Goal: Transaction & Acquisition: Purchase product/service

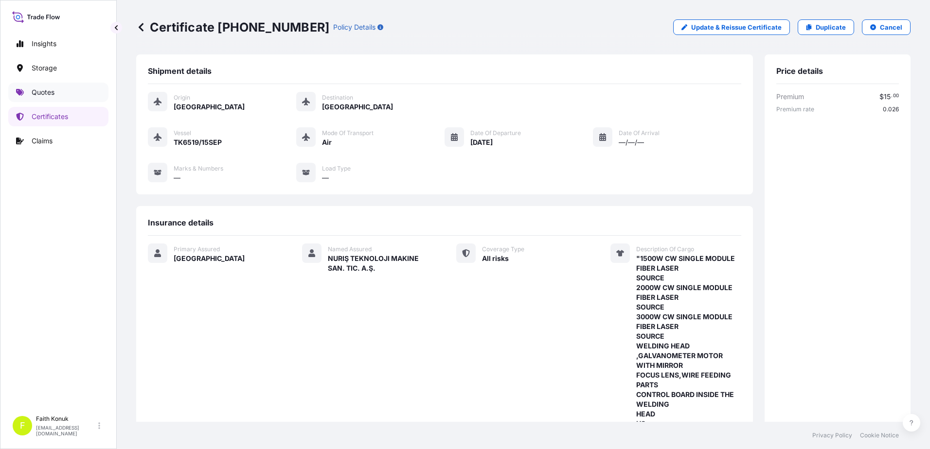
click at [64, 92] on link "Quotes" at bounding box center [58, 92] width 100 height 19
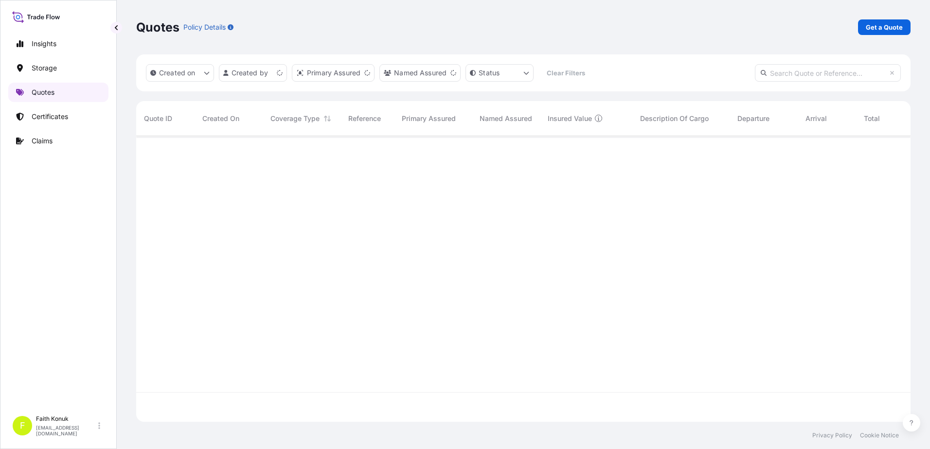
scroll to position [284, 767]
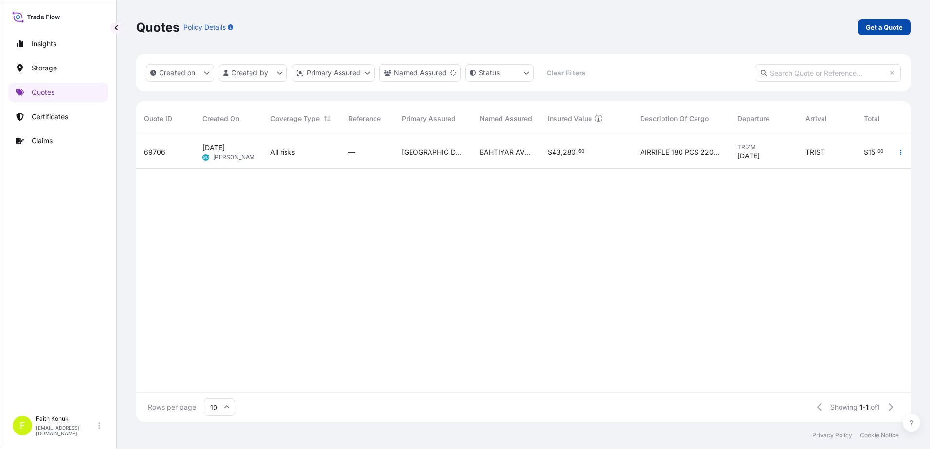
click at [879, 25] on p "Get a Quote" at bounding box center [883, 27] width 37 height 10
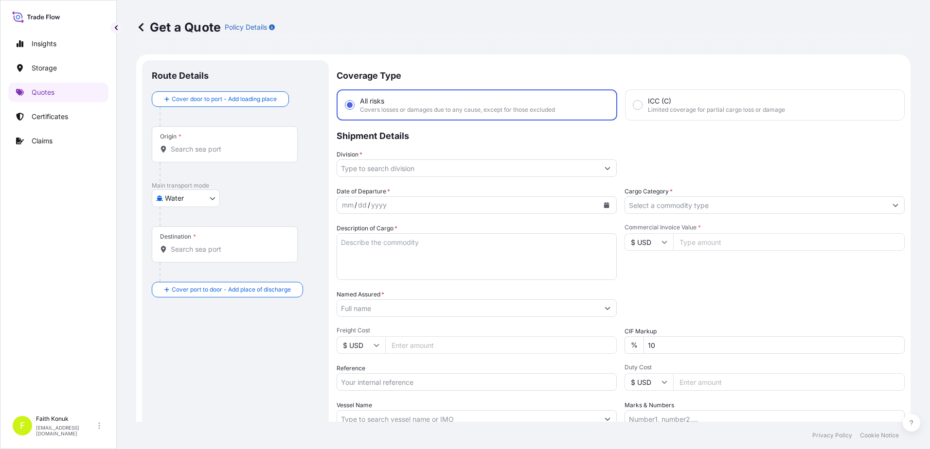
scroll to position [16, 0]
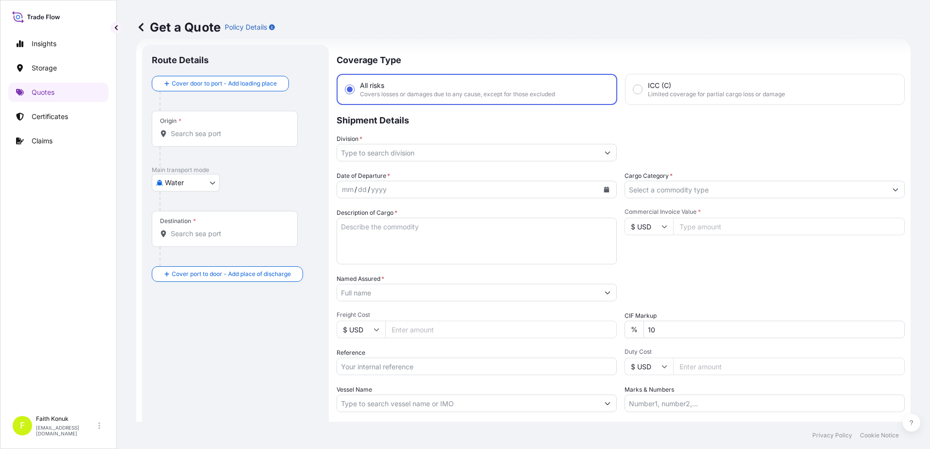
click at [176, 183] on body "Insights Storage Quotes Certificates Claims F Faith Konuk [EMAIL_ADDRESS][DOMAI…" at bounding box center [465, 224] width 930 height 449
click at [183, 208] on div "Air" at bounding box center [186, 208] width 60 height 18
click at [191, 189] on body "Insights Storage Quotes Certificates Claims F Faith Konuk [EMAIL_ADDRESS][DOMAI…" at bounding box center [465, 224] width 930 height 449
click at [188, 246] on span "Inland" at bounding box center [179, 247] width 19 height 10
select select "Inland"
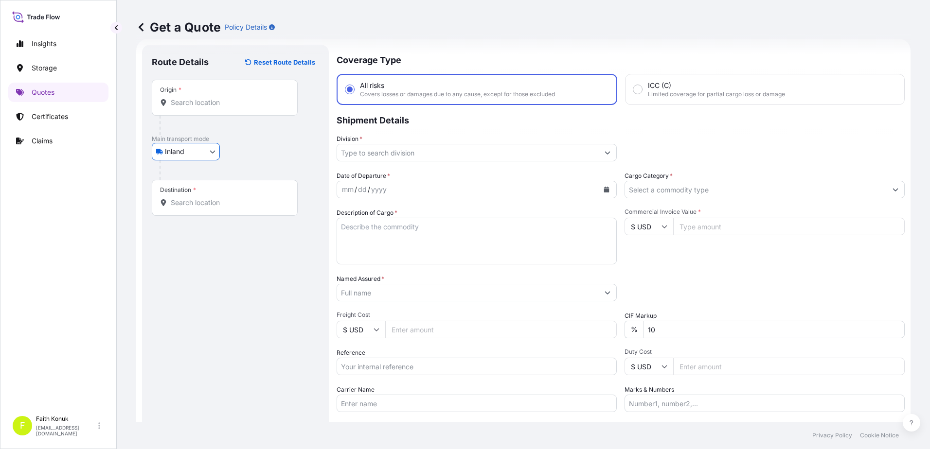
click at [252, 159] on div "Inland Air Water Inland" at bounding box center [235, 152] width 167 height 18
click at [183, 109] on div "Origin *" at bounding box center [225, 98] width 146 height 36
click at [183, 107] on input "Origin *" at bounding box center [228, 103] width 115 height 10
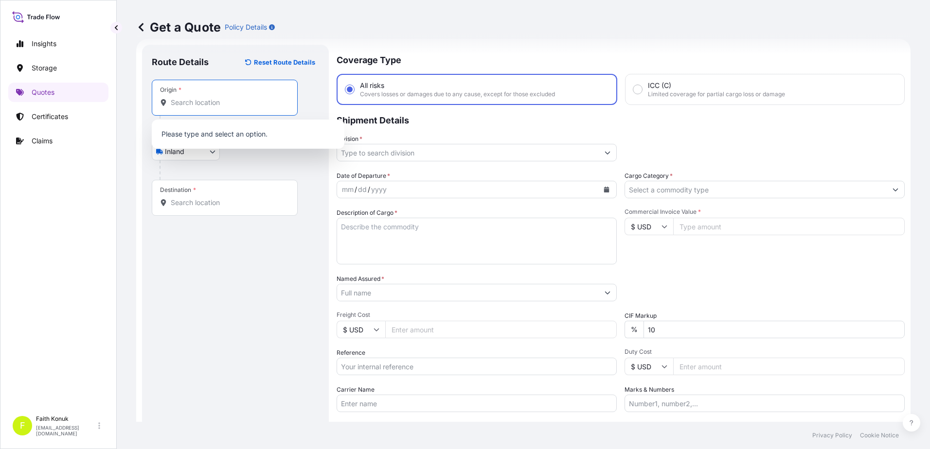
paste input "[GEOGRAPHIC_DATA]"
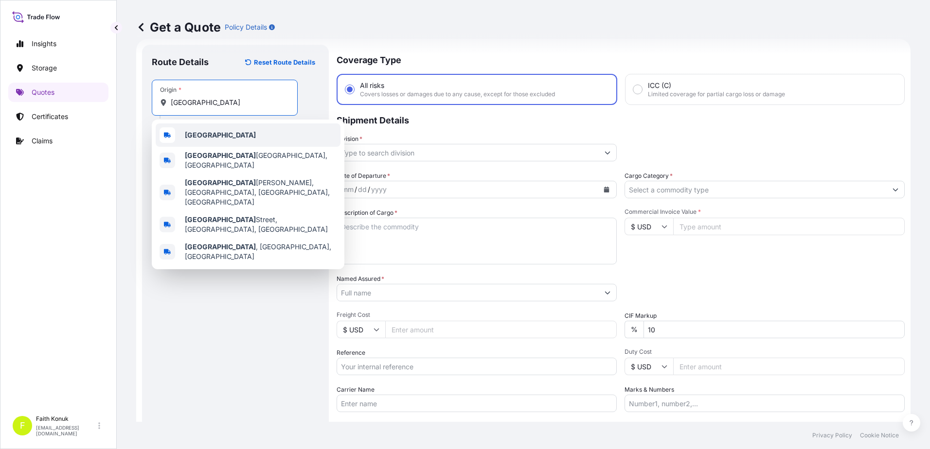
click at [211, 136] on b "[GEOGRAPHIC_DATA]" at bounding box center [220, 135] width 71 height 8
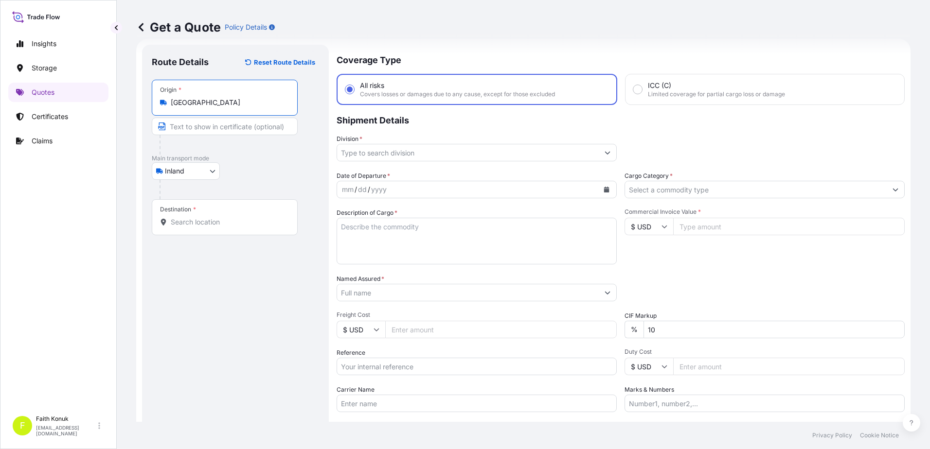
type input "[GEOGRAPHIC_DATA]"
click at [258, 168] on div "Inland Air Water Inland" at bounding box center [235, 171] width 167 height 18
click at [219, 218] on input "Destination *" at bounding box center [228, 222] width 115 height 10
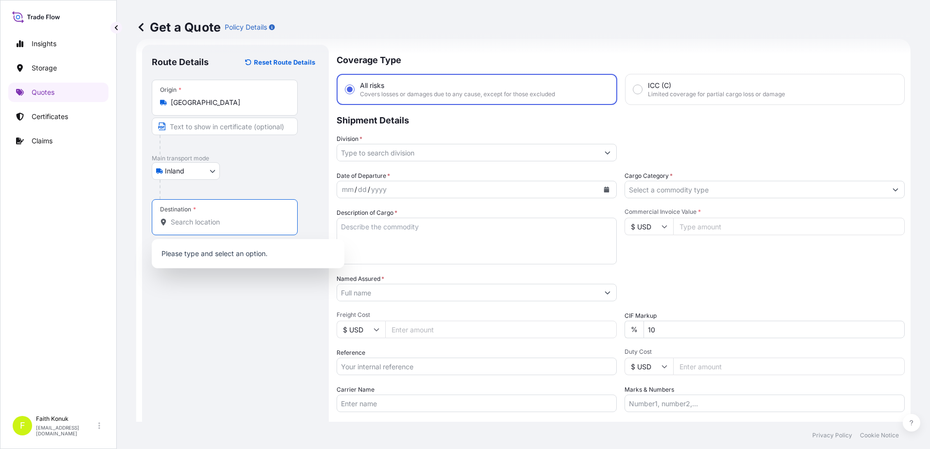
paste input "[GEOGRAPHIC_DATA]"
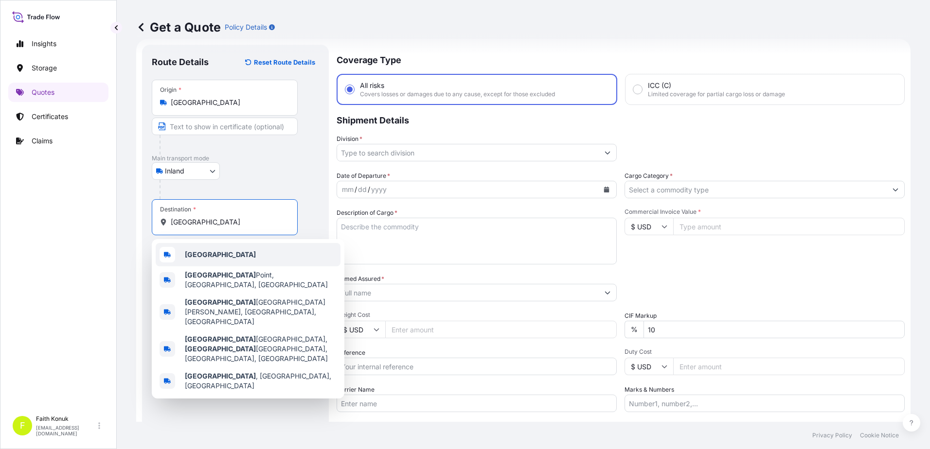
click at [233, 248] on div "[GEOGRAPHIC_DATA]" at bounding box center [248, 254] width 185 height 23
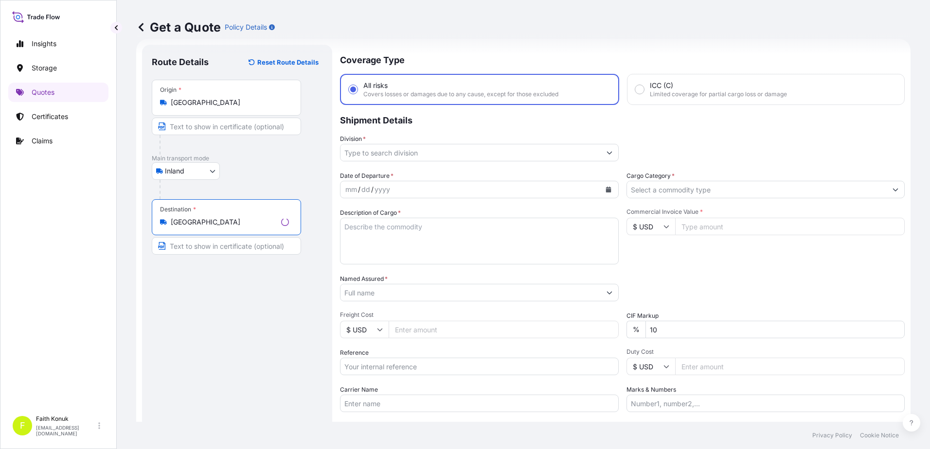
type input "[GEOGRAPHIC_DATA]"
click at [266, 164] on div "Inland Air Water Inland" at bounding box center [237, 171] width 171 height 18
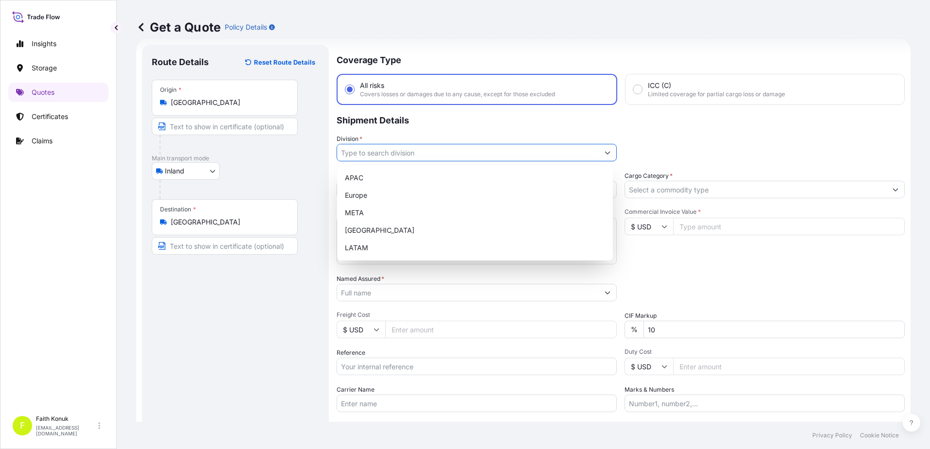
click at [361, 152] on input "Division *" at bounding box center [468, 153] width 262 height 18
click at [360, 207] on div "META" at bounding box center [475, 213] width 268 height 18
type input "META"
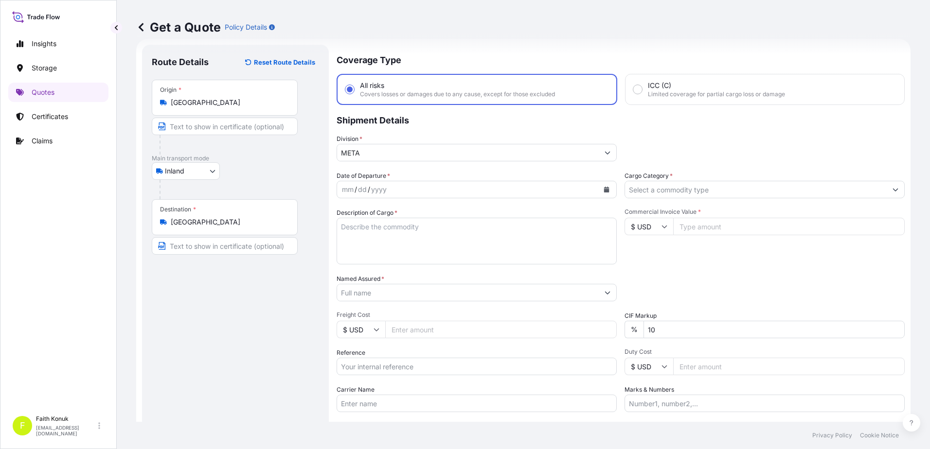
click at [295, 168] on div "Inland Air Water Inland" at bounding box center [235, 171] width 167 height 18
click at [608, 192] on button "Calendar" at bounding box center [606, 190] width 16 height 16
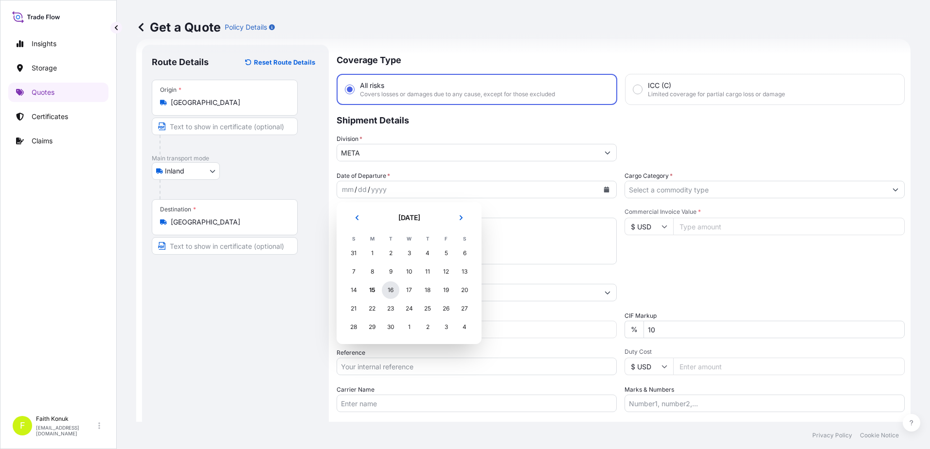
click at [392, 289] on div "16" at bounding box center [391, 290] width 18 height 18
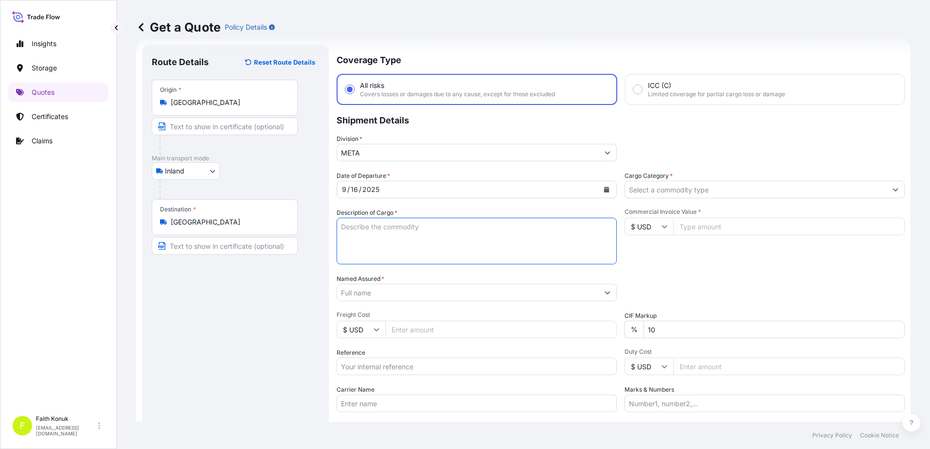
click at [394, 229] on textarea "Description of Cargo *" at bounding box center [476, 241] width 280 height 47
click at [389, 228] on textarea "Description of Cargo *" at bounding box center [476, 241] width 280 height 47
paste textarea ""ISTIFLENEMEZ -Fan yedek parçaları- 2 PALET - 2073KG - Beher palet olcu: 50*380…"
click at [356, 255] on textarea ""ISTIFLENEMEZ -Fan yedek parçaları- 2 PALET - 2073KG - Beher palet olcu: 50*380…" at bounding box center [476, 241] width 280 height 47
click at [370, 259] on textarea ""ISTIFLENEMEZ -Fan yedek parçaları- 2 PALET - 2073KG - Beher palet olcu: 50*380…" at bounding box center [476, 241] width 280 height 47
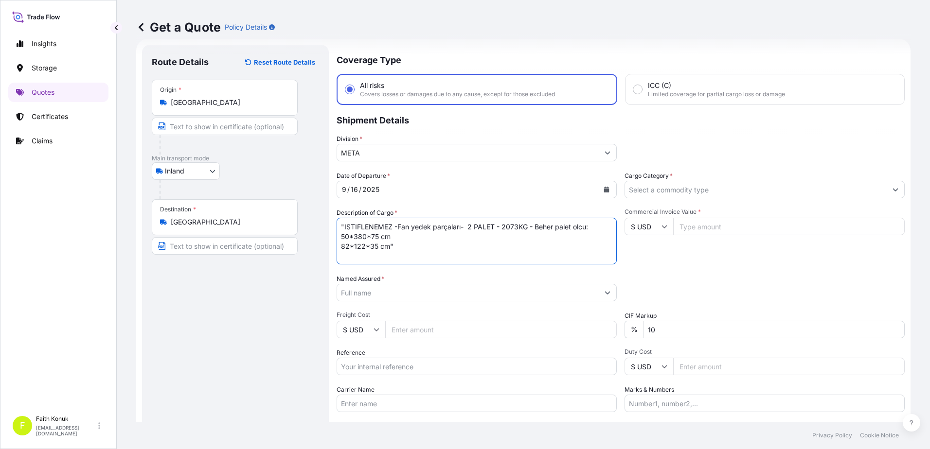
paste textarea "Commercial Invoice Amount"
click at [503, 256] on textarea ""ISTIFLENEMEZ -Fan yedek parçaları- 2 PALET - 2073KG - Beher palet olcu: 50*380…" at bounding box center [476, 241] width 280 height 47
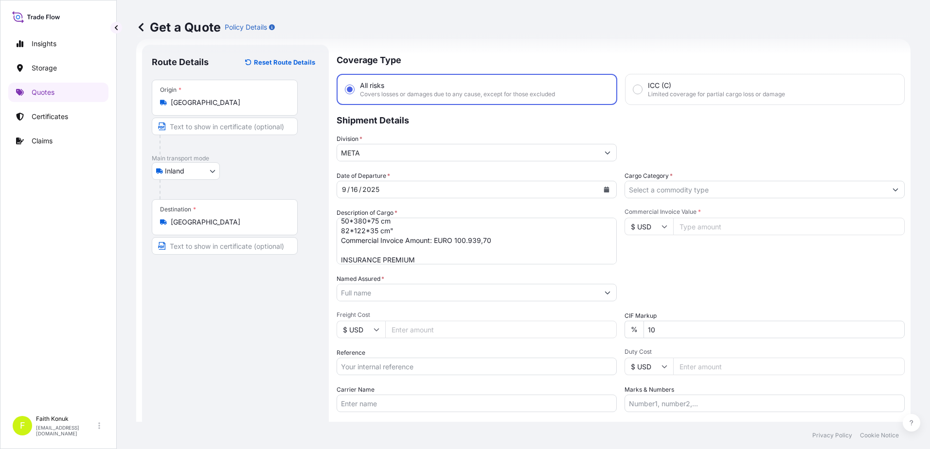
click at [458, 257] on textarea ""ISTIFLENEMEZ -Fan yedek parçaları- 2 PALET - 2073KG - Beher palet olcu: 50*380…" at bounding box center [476, 241] width 280 height 47
type textarea ""ISTIFLENEMEZ -Fan yedek parçaları- 2 PALET - 2073KG - Beher palet olcu: 50*380…"
click at [379, 296] on input "Named Assured *" at bounding box center [468, 293] width 262 height 18
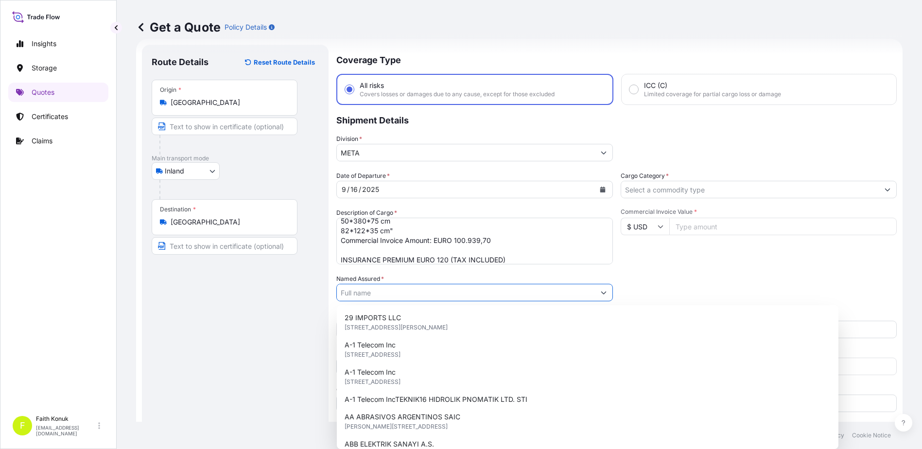
paste input "[PERSON_NAME] TURKEY AIR AND GAS HANDLING MAKINA VE TICARET LIMITED SIRKETI"
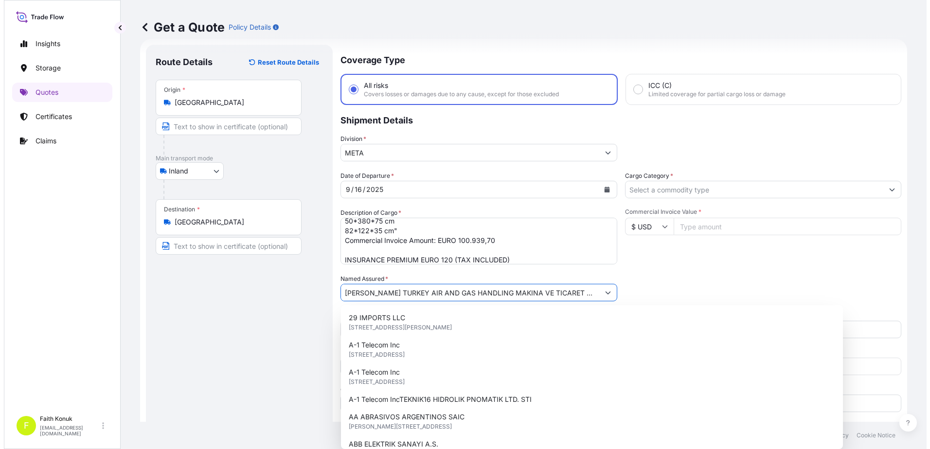
scroll to position [0, 19]
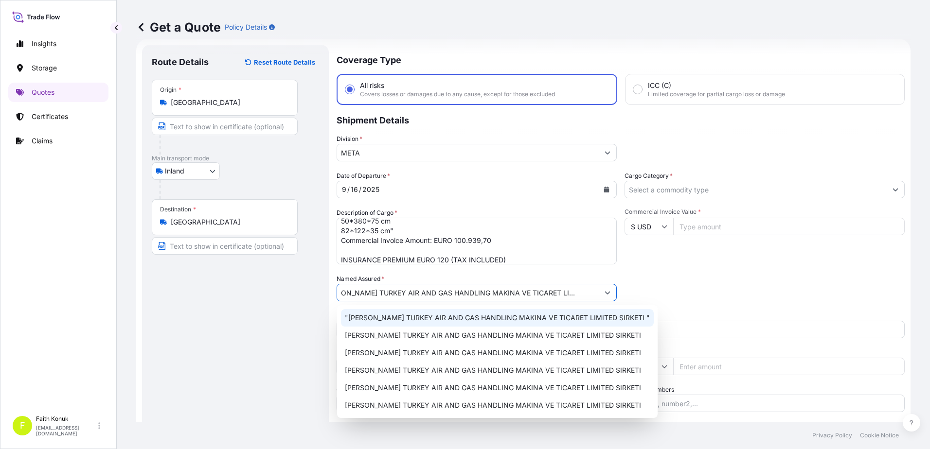
click at [420, 316] on span ""[PERSON_NAME] TURKEY AIR AND GAS HANDLING MAKINA VE TICARET LIMITED SIRKETI "" at bounding box center [497, 318] width 305 height 10
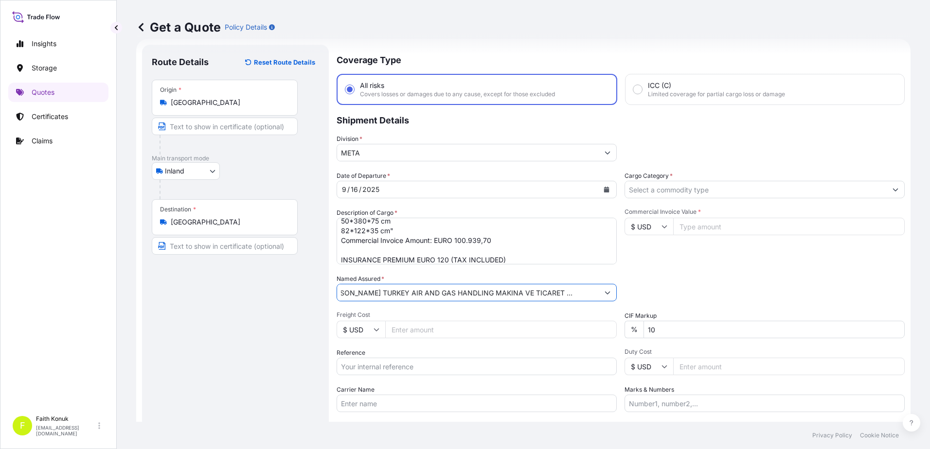
type input ""[PERSON_NAME] TURKEY AIR AND GAS HANDLING MAKINA VE TICARET LIMITED SIRKETI ""
click at [434, 315] on span "Freight Cost" at bounding box center [476, 315] width 280 height 8
click at [434, 321] on input "Freight Cost" at bounding box center [500, 330] width 231 height 18
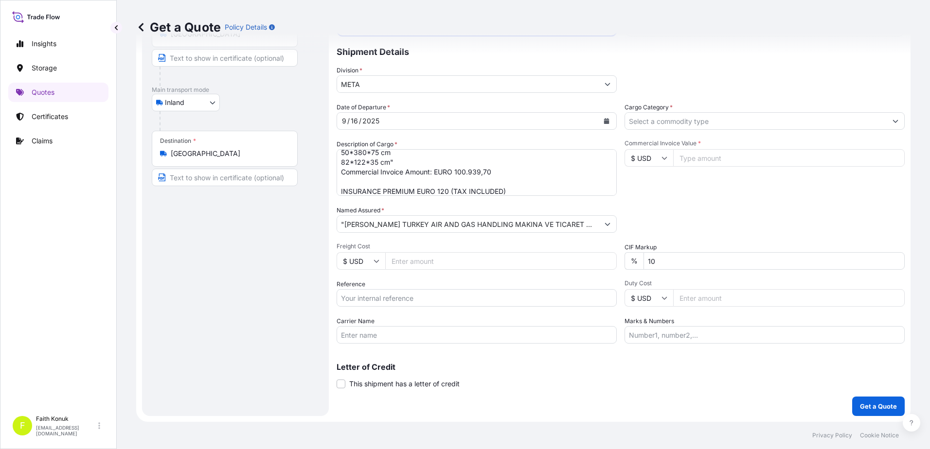
click at [390, 295] on input "Reference" at bounding box center [476, 298] width 280 height 18
click at [388, 294] on input "Reference" at bounding box center [476, 298] width 280 height 18
paste input "2311779490"
type input "2311779490"
click at [393, 282] on div "Reference 2311779490" at bounding box center [476, 293] width 280 height 27
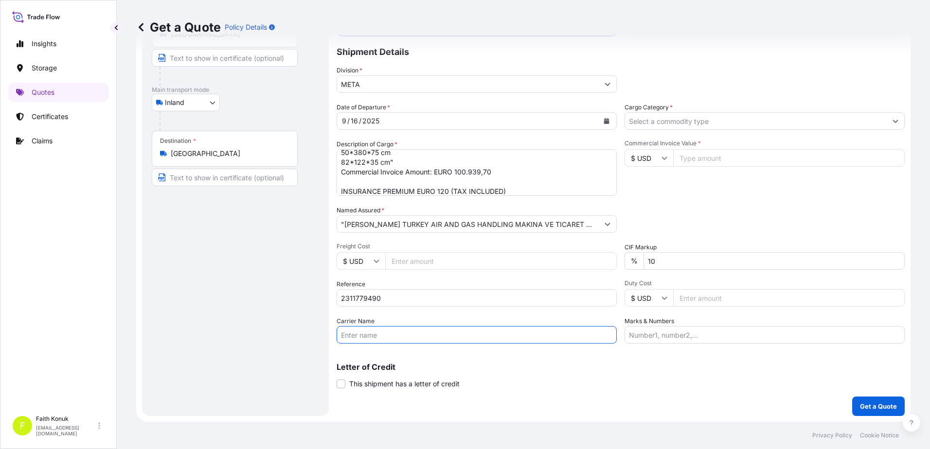
click at [387, 340] on input "Carrier Name" at bounding box center [476, 335] width 280 height 18
paste input "34 LR 9038 / 34 EOU 366"
type input "34 LR 9038 / 34 EOU 366"
click at [415, 351] on div "Coverage Type All risks Covers losses or damages due to any cause, except for t…" at bounding box center [620, 196] width 568 height 440
click at [644, 127] on input "Cargo Category *" at bounding box center [756, 121] width 262 height 18
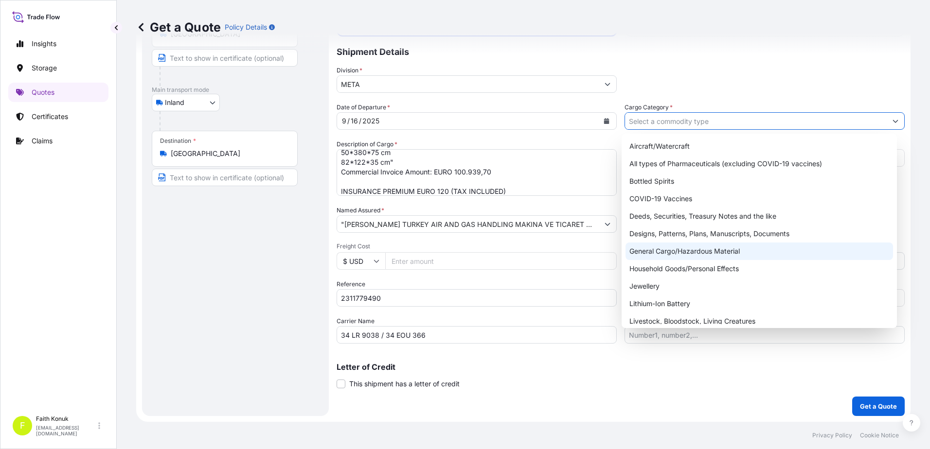
click at [650, 251] on div "General Cargo/Hazardous Material" at bounding box center [759, 252] width 268 height 18
type input "General Cargo/Hazardous Material"
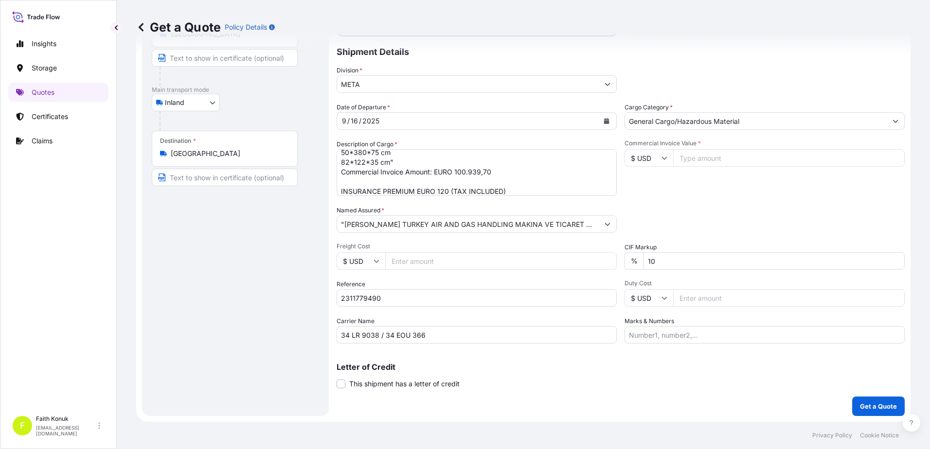
click at [690, 193] on div "Commercial Invoice Value * $ USD" at bounding box center [764, 168] width 280 height 56
click at [692, 158] on input "Commercial Invoice Value *" at bounding box center [788, 158] width 231 height 18
type input "100939.7"
click at [652, 158] on input "$ USD" at bounding box center [648, 158] width 49 height 18
click at [647, 187] on div "€ EUR" at bounding box center [645, 185] width 41 height 18
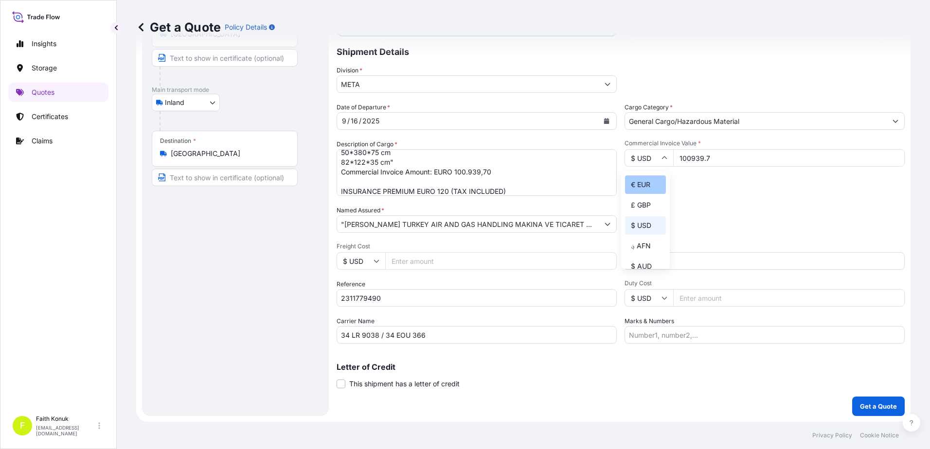
type input "€ EUR"
click at [703, 198] on div "Date of Departure * [DATE] Cargo Category * General Cargo/Hazardous Material De…" at bounding box center [620, 223] width 568 height 241
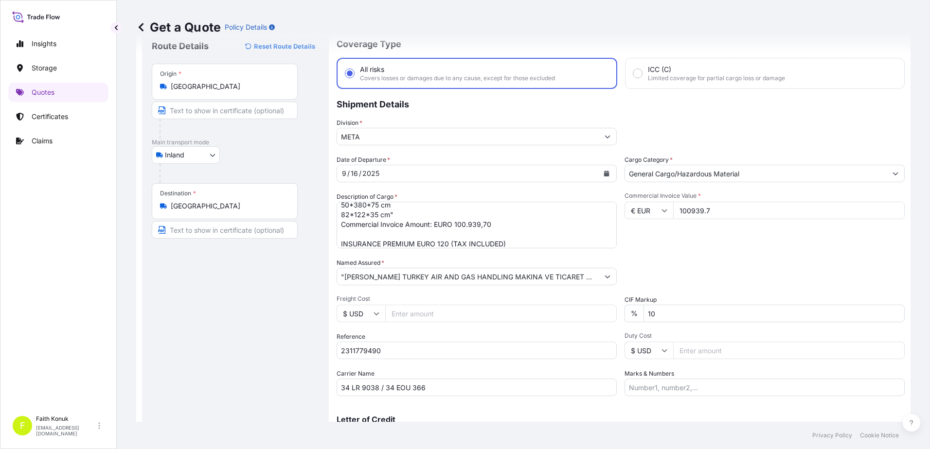
scroll to position [49, 0]
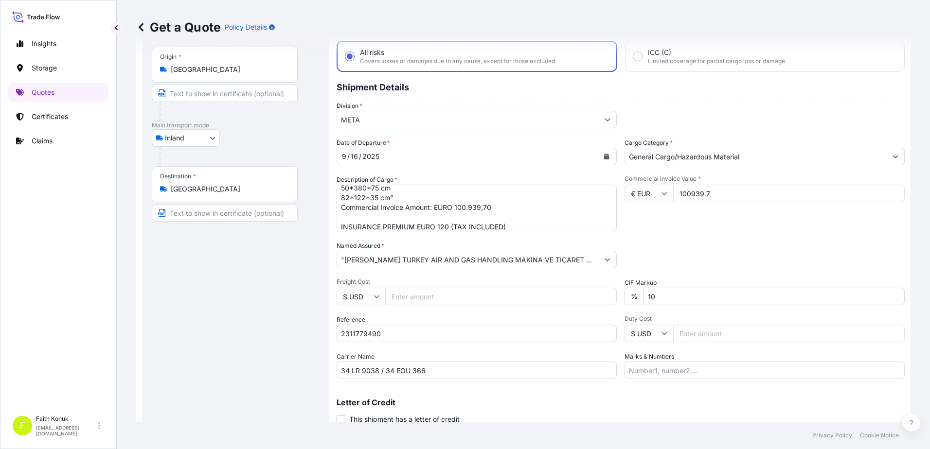
click at [695, 239] on div "Date of Departure * [DATE] Cargo Category * General Cargo/Hazardous Material De…" at bounding box center [620, 258] width 568 height 241
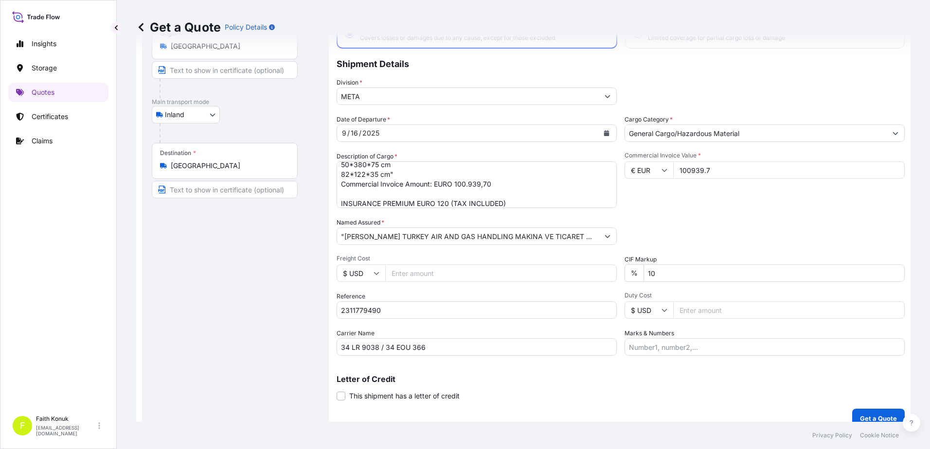
scroll to position [84, 0]
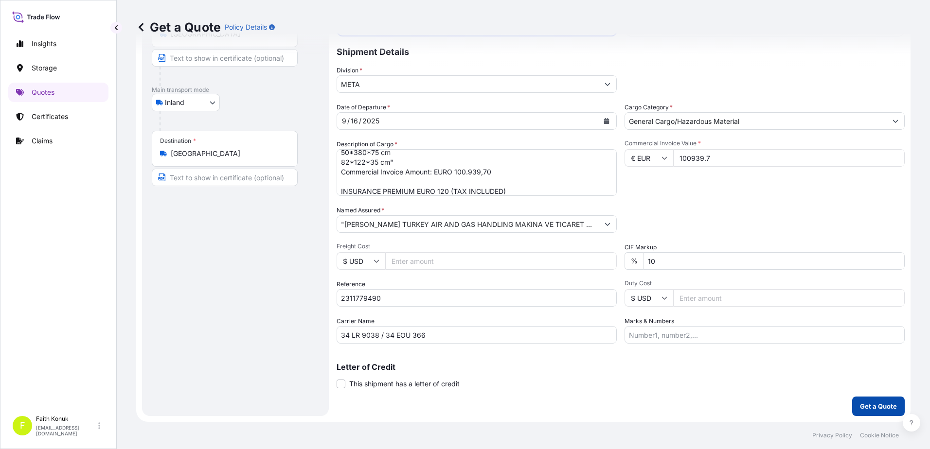
click at [860, 405] on p "Get a Quote" at bounding box center [878, 407] width 37 height 10
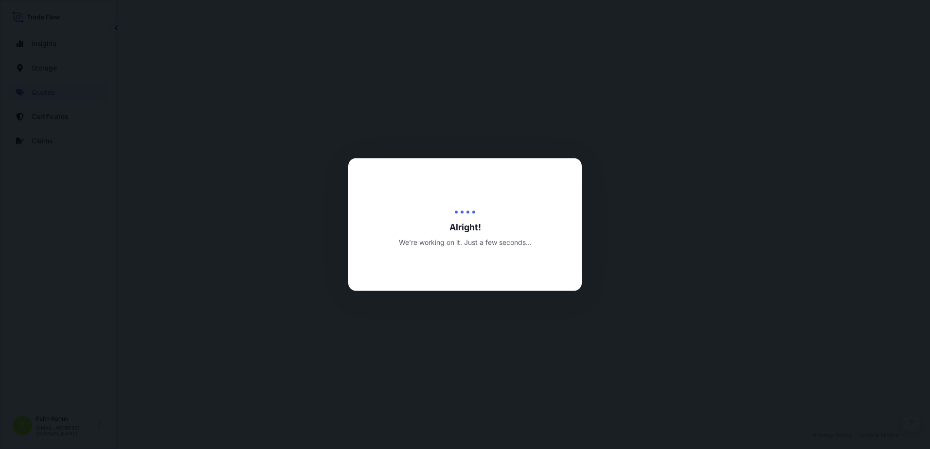
select select "Inland"
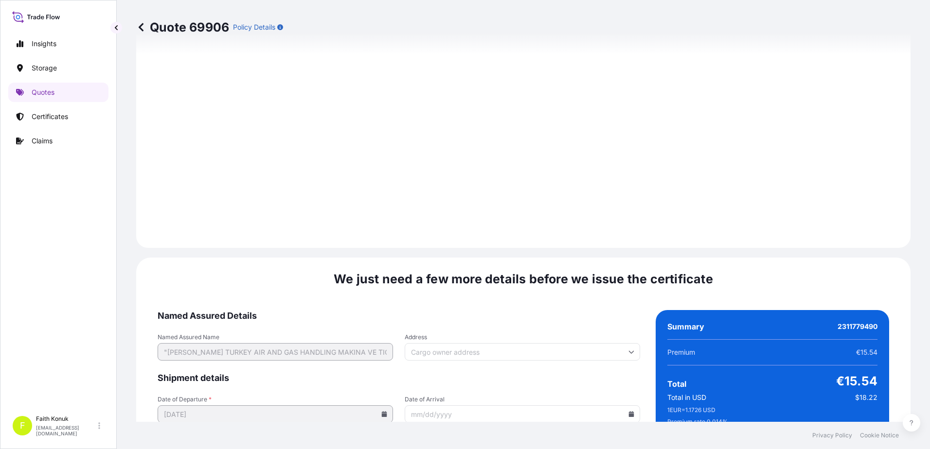
scroll to position [1434, 0]
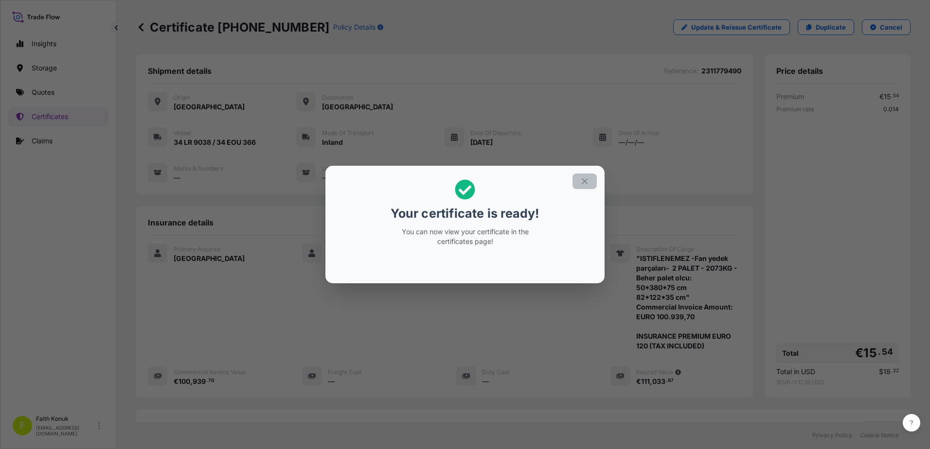
click at [582, 180] on icon "button" at bounding box center [584, 181] width 9 height 9
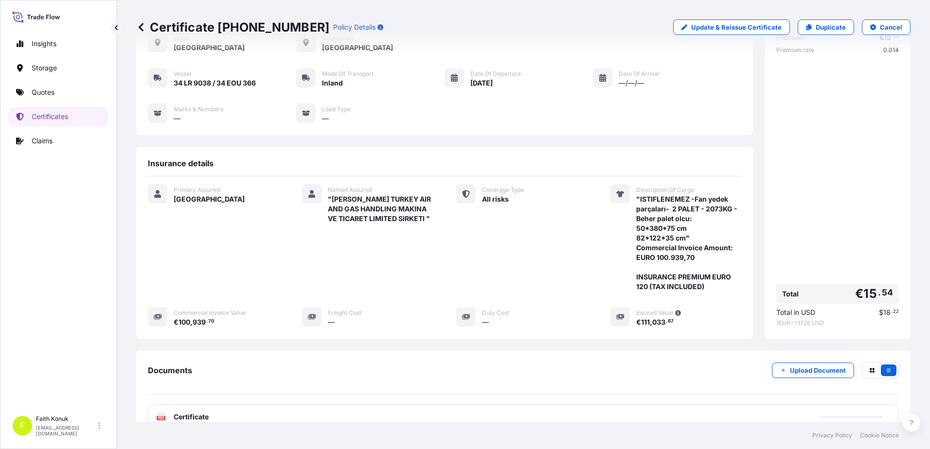
scroll to position [140, 0]
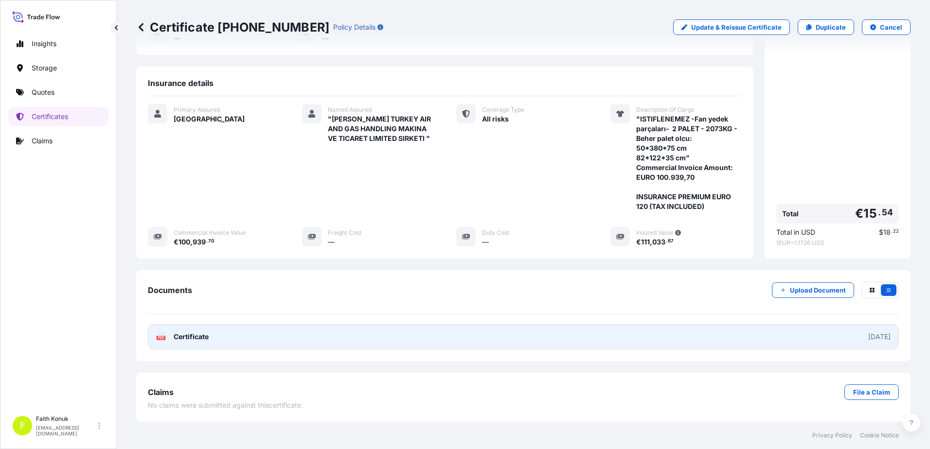
click at [164, 336] on text "PDF" at bounding box center [161, 337] width 6 height 3
